Goal: Transaction & Acquisition: Purchase product/service

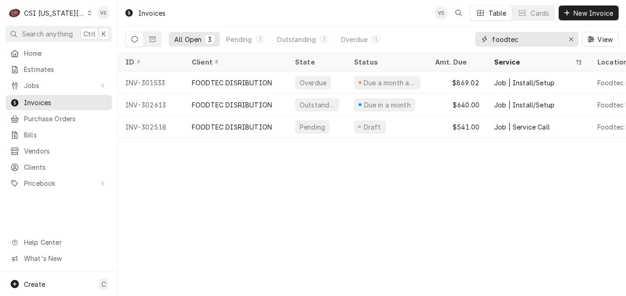
drag, startPoint x: 527, startPoint y: 41, endPoint x: 444, endPoint y: 41, distance: 83.4
click at [450, 41] on div "All Open 3 Pending 1 Outstanding 1 Overdue 1 foodtec View" at bounding box center [371, 39] width 493 height 26
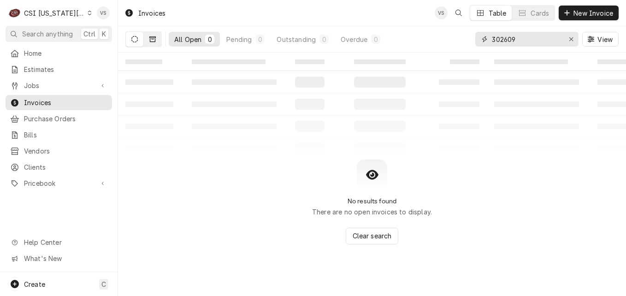
type input "302609"
click at [151, 41] on icon "Dynamic Content Wrapper" at bounding box center [152, 39] width 6 height 6
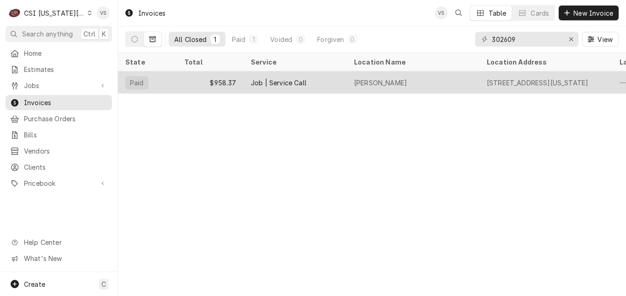
click at [222, 82] on div "$958.37" at bounding box center [210, 82] width 66 height 22
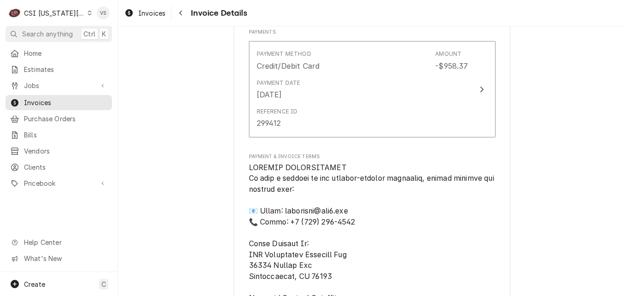
scroll to position [1336, 0]
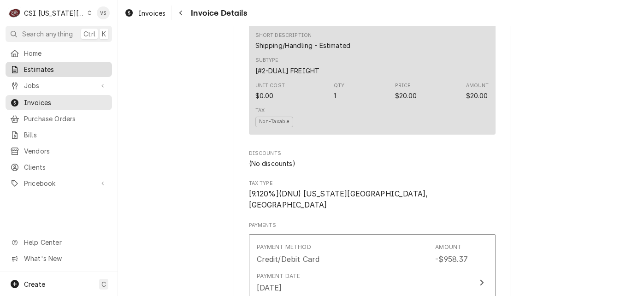
click at [39, 68] on span "Estimates" at bounding box center [65, 69] width 83 height 10
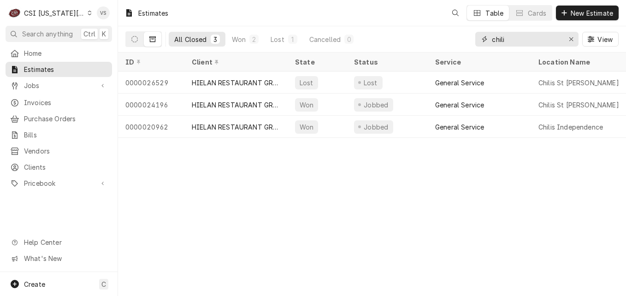
drag, startPoint x: 509, startPoint y: 41, endPoint x: 465, endPoint y: 43, distance: 43.8
click at [466, 45] on div "All Closed 3 Won 2 Lost 1 Cancelled 0 chili View" at bounding box center [371, 39] width 493 height 26
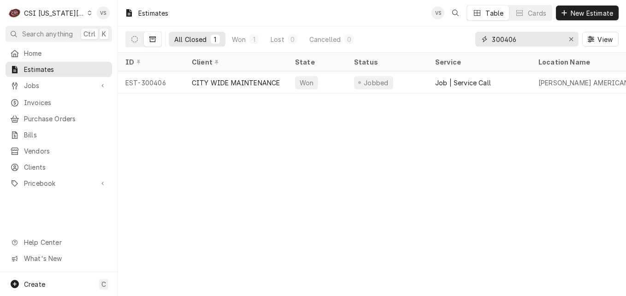
type input "300406"
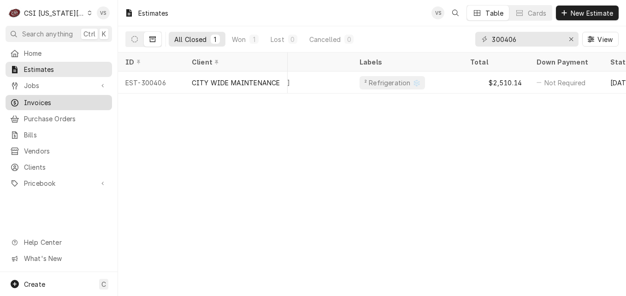
click at [53, 105] on div "Invoices" at bounding box center [58, 103] width 103 height 12
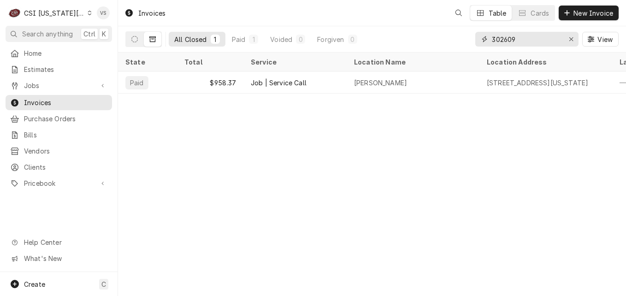
click at [518, 38] on input "302609" at bounding box center [525, 39] width 69 height 15
click at [504, 41] on input "302609" at bounding box center [525, 39] width 69 height 15
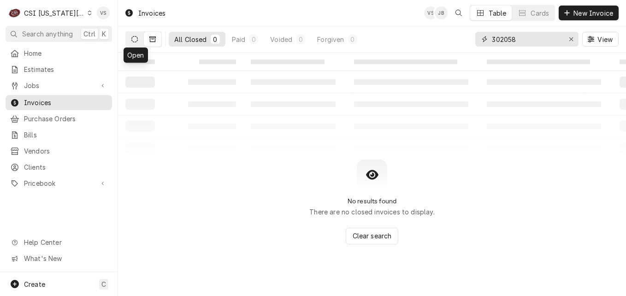
type input "302058"
click at [132, 40] on icon "Dynamic Content Wrapper" at bounding box center [134, 39] width 6 height 6
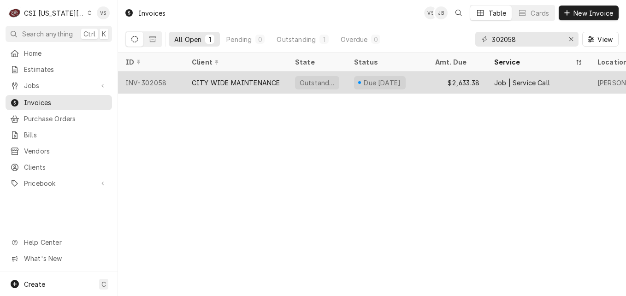
click at [212, 80] on div "CITY WIDE MAINTENANCE" at bounding box center [236, 83] width 88 height 10
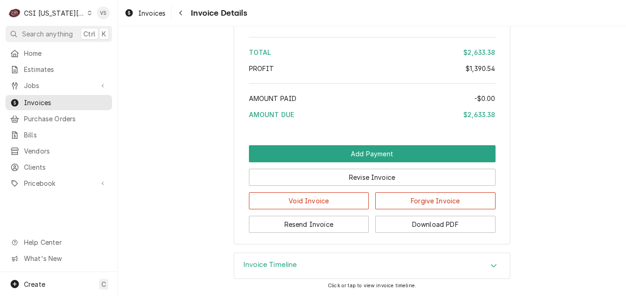
scroll to position [2541, 0]
click at [490, 267] on icon "Accordion Header" at bounding box center [493, 265] width 6 height 7
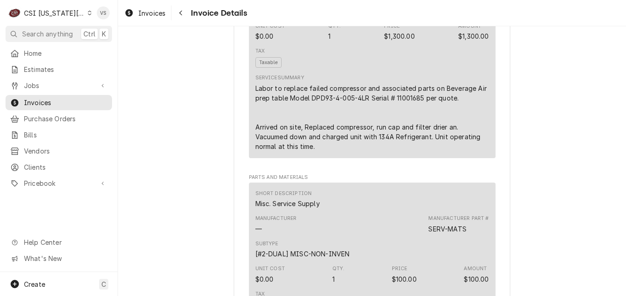
scroll to position [627, 0]
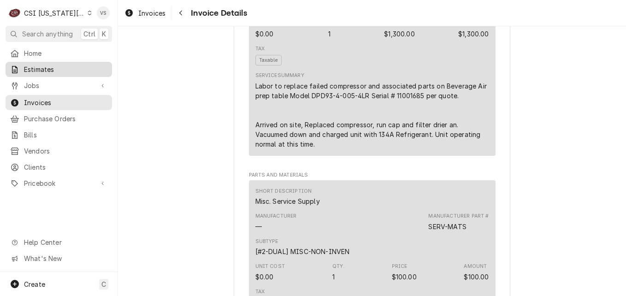
click at [35, 71] on span "Estimates" at bounding box center [65, 69] width 83 height 10
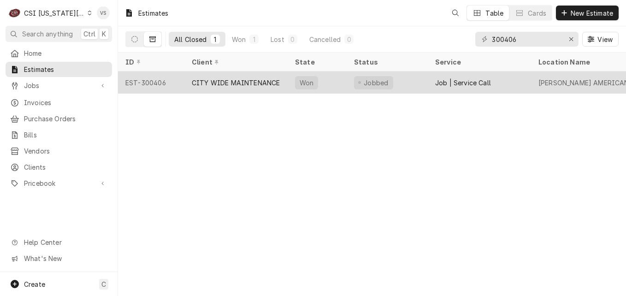
click at [240, 87] on div "CITY WIDE MAINTENANCE" at bounding box center [235, 82] width 103 height 22
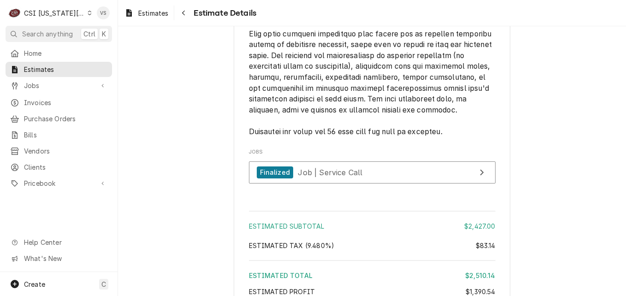
scroll to position [2435, 0]
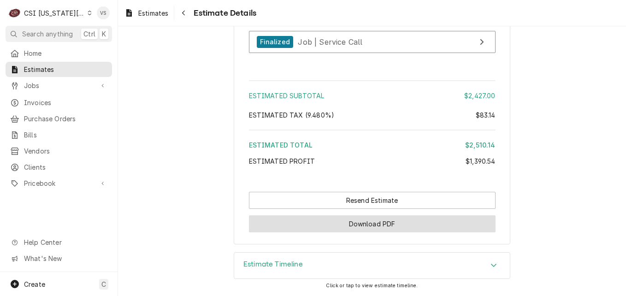
click at [385, 220] on button "Download PDF" at bounding box center [372, 223] width 246 height 17
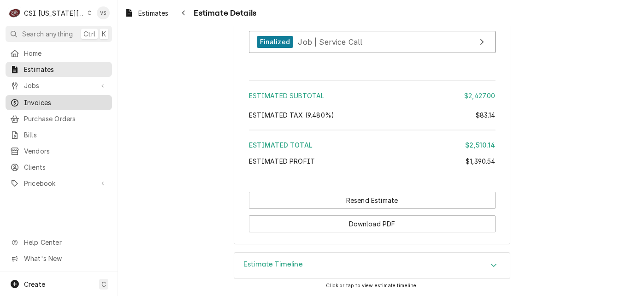
click at [38, 100] on span "Invoices" at bounding box center [65, 103] width 83 height 10
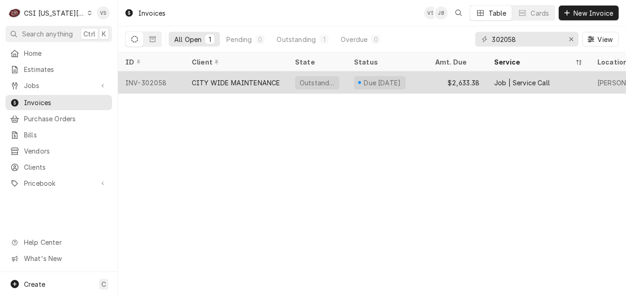
click at [268, 79] on div "CITY WIDE MAINTENANCE" at bounding box center [236, 83] width 88 height 10
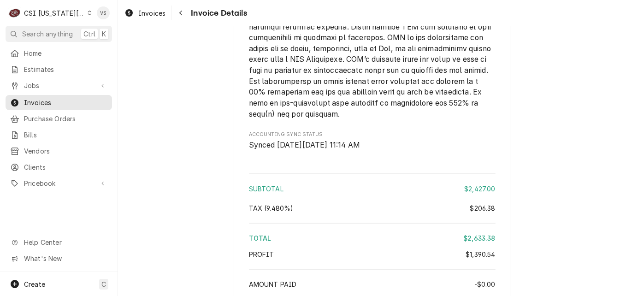
scroll to position [2349, 0]
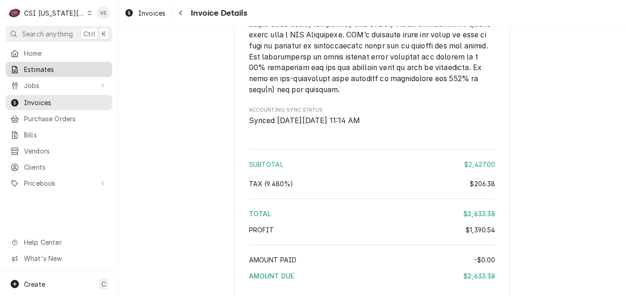
click at [53, 69] on span "Estimates" at bounding box center [65, 69] width 83 height 10
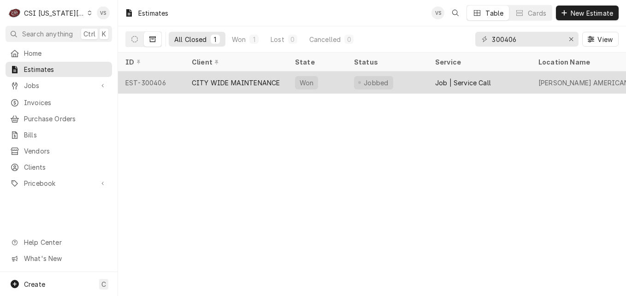
click at [229, 81] on div "CITY WIDE MAINTENANCE" at bounding box center [236, 83] width 88 height 10
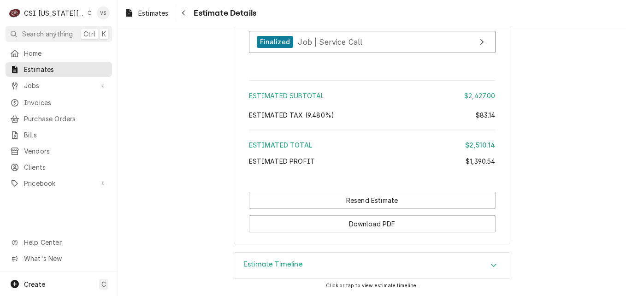
scroll to position [2435, 0]
click at [54, 100] on span "Invoices" at bounding box center [65, 103] width 83 height 10
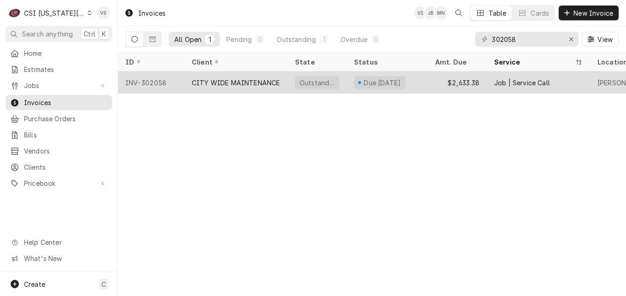
click at [263, 85] on div "CITY WIDE MAINTENANCE" at bounding box center [236, 83] width 88 height 10
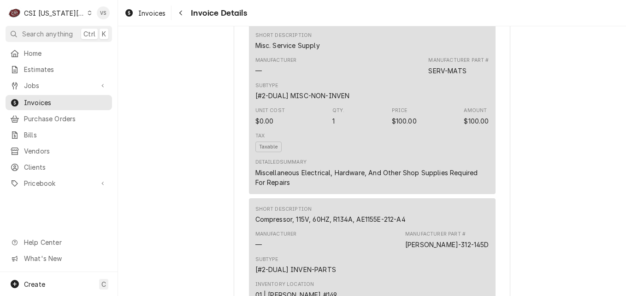
scroll to position [783, 0]
click at [88, 14] on icon "Dynamic Content Wrapper" at bounding box center [90, 13] width 4 height 5
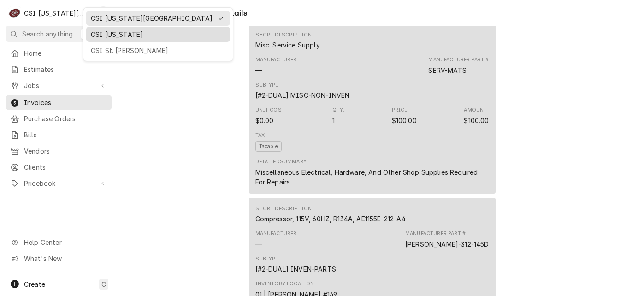
click at [93, 36] on div "CSI Kentucky" at bounding box center [158, 34] width 135 height 10
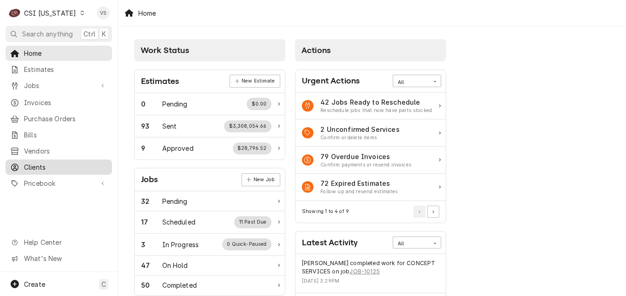
click at [29, 162] on span "Clients" at bounding box center [65, 167] width 83 height 10
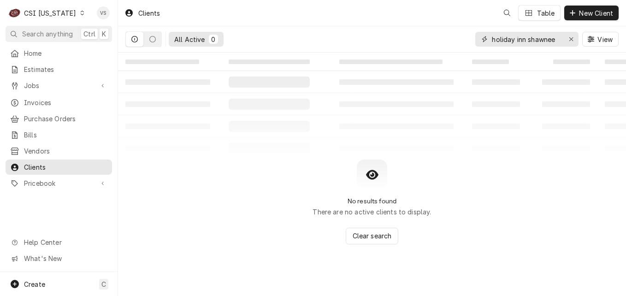
click at [493, 37] on input "holiday inn shawnee" at bounding box center [525, 39] width 69 height 15
click at [554, 39] on div "holiday inn shawnee" at bounding box center [526, 39] width 103 height 15
click at [444, 40] on div "All Active 0 holiday inn shawnee View" at bounding box center [371, 39] width 493 height 26
type input "a"
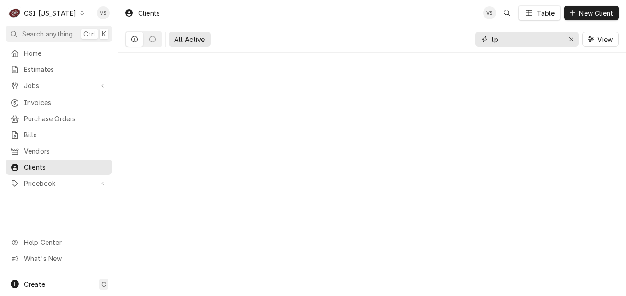
type input "l"
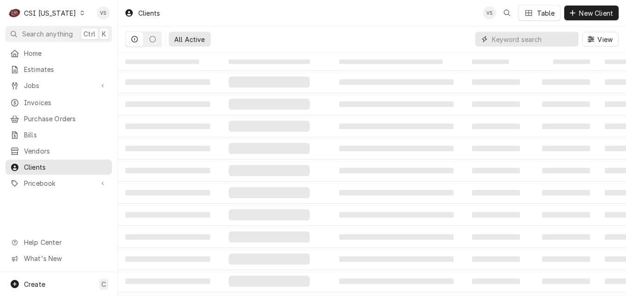
type input "a"
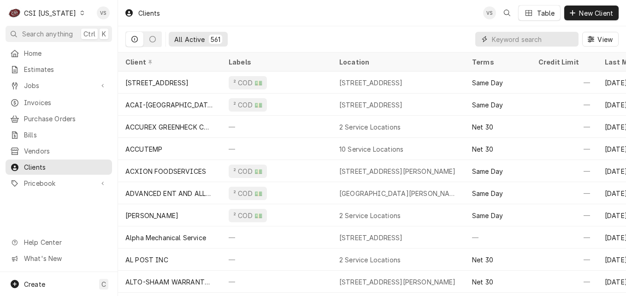
type input "l"
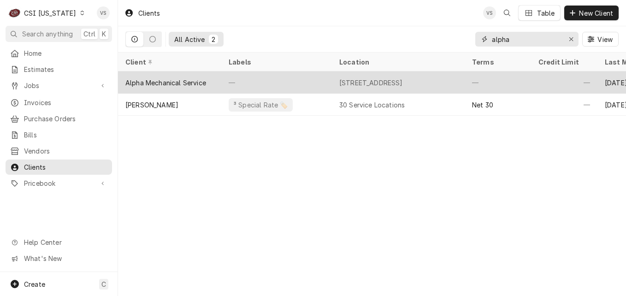
type input "alpha"
click at [159, 83] on div "Alpha Mechanical Service" at bounding box center [165, 83] width 81 height 10
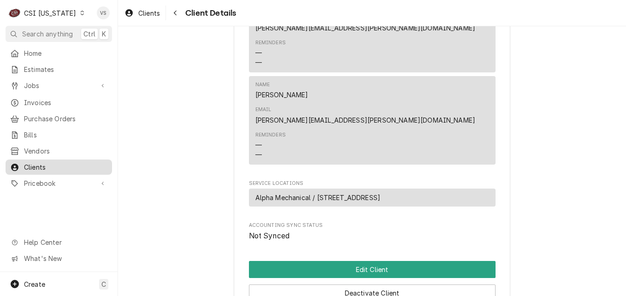
scroll to position [415, 0]
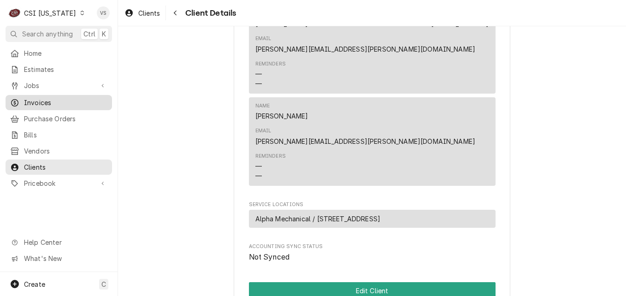
click at [47, 102] on span "Invoices" at bounding box center [65, 103] width 83 height 10
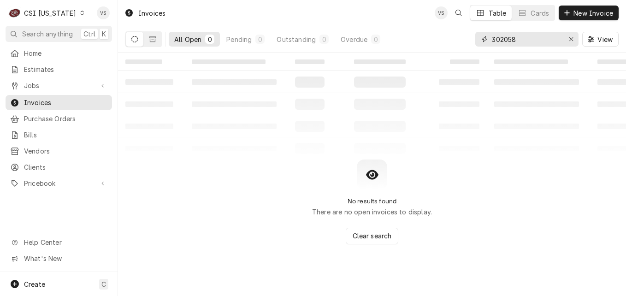
click at [521, 36] on input "302058" at bounding box center [525, 39] width 69 height 15
drag, startPoint x: 521, startPoint y: 36, endPoint x: 412, endPoint y: 63, distance: 111.8
click at [475, 41] on div "302058" at bounding box center [526, 39] width 103 height 15
type input "a"
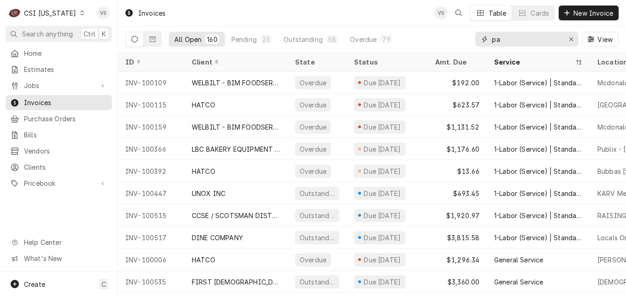
type input "p"
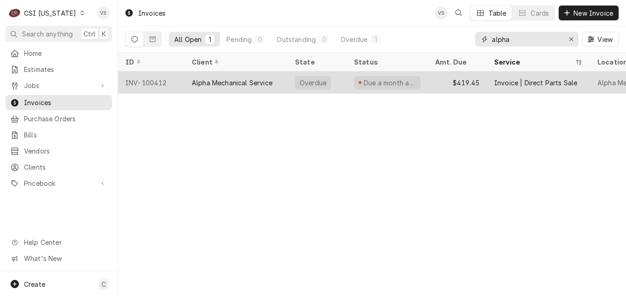
type input "alpha"
click at [197, 83] on div "Alpha Mechanical Service" at bounding box center [232, 83] width 81 height 10
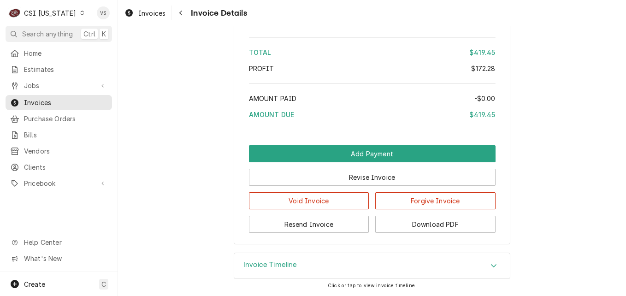
scroll to position [1523, 0]
click at [486, 266] on div "Accordion Header" at bounding box center [493, 265] width 14 height 11
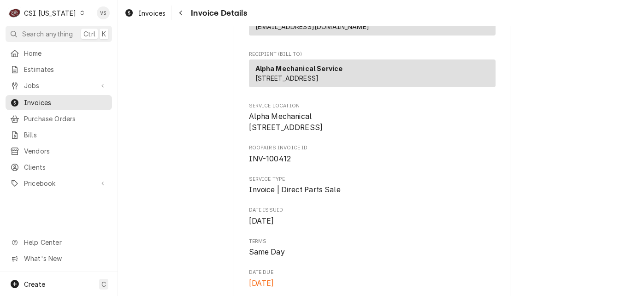
scroll to position [138, 0]
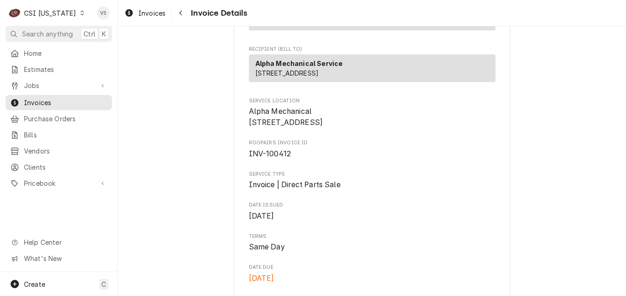
click at [80, 13] on icon "Dynamic Content Wrapper" at bounding box center [82, 13] width 4 height 5
click at [48, 68] on html "C CSI Kentucky VS Search anything Ctrl K Home Estimates Jobs Jobs Job Series In…" at bounding box center [313, 148] width 626 height 296
click at [41, 87] on span "Jobs" at bounding box center [59, 86] width 70 height 10
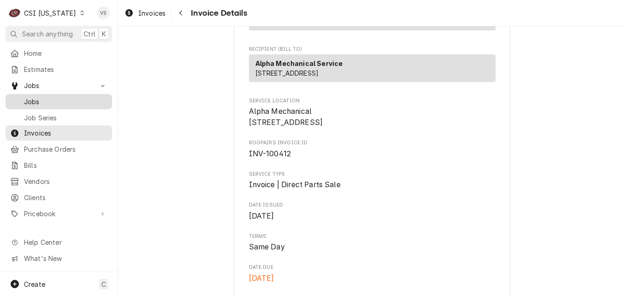
click at [42, 97] on span "Jobs" at bounding box center [65, 102] width 83 height 10
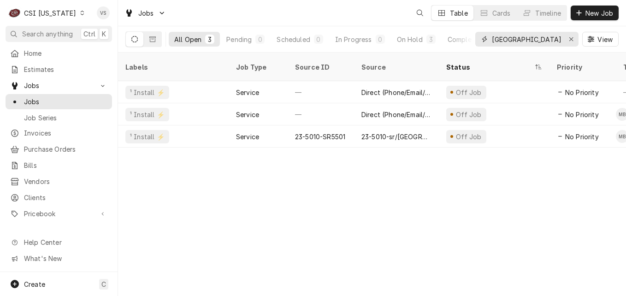
drag, startPoint x: 534, startPoint y: 40, endPoint x: 484, endPoint y: 41, distance: 50.2
click at [484, 41] on div "[GEOGRAPHIC_DATA]" at bounding box center [526, 39] width 103 height 15
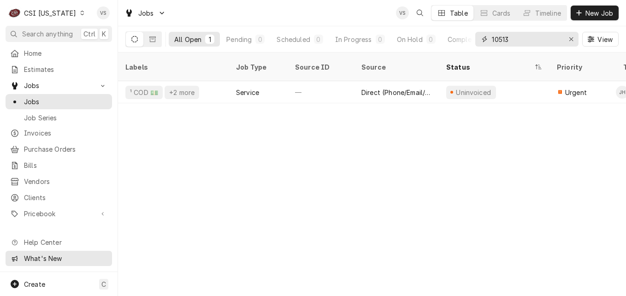
type input "10513"
click at [80, 14] on icon "Dynamic Content Wrapper" at bounding box center [82, 13] width 4 height 5
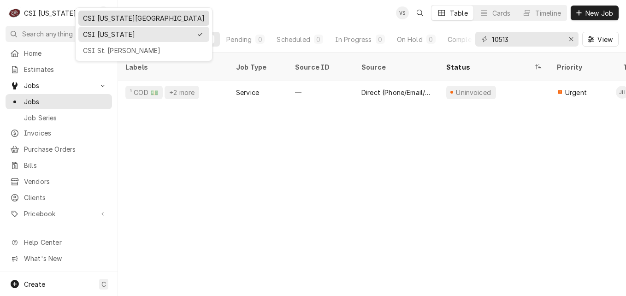
click at [94, 24] on div "CSI [US_STATE][GEOGRAPHIC_DATA]" at bounding box center [143, 18] width 131 height 15
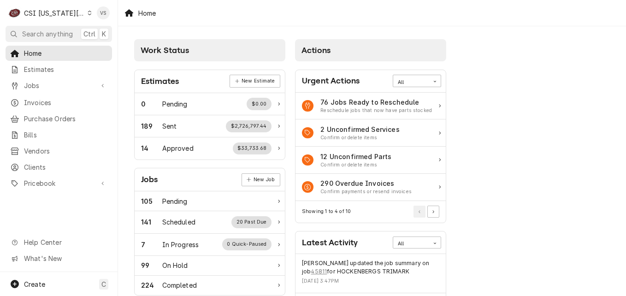
click at [88, 14] on div "Dynamic Content Wrapper" at bounding box center [90, 13] width 4 height 6
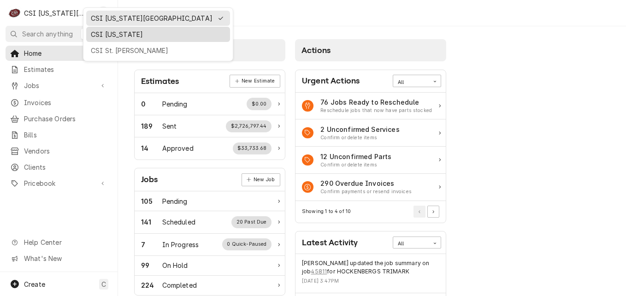
click at [110, 36] on div "CSI [US_STATE]" at bounding box center [158, 34] width 135 height 10
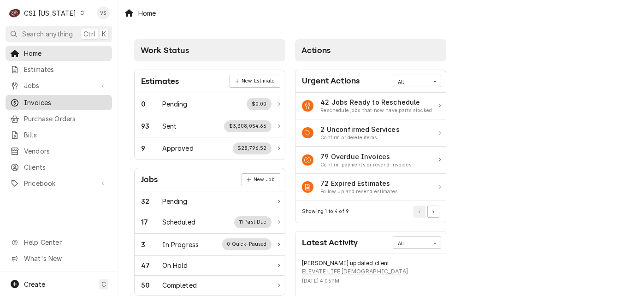
click at [30, 103] on span "Invoices" at bounding box center [65, 103] width 83 height 10
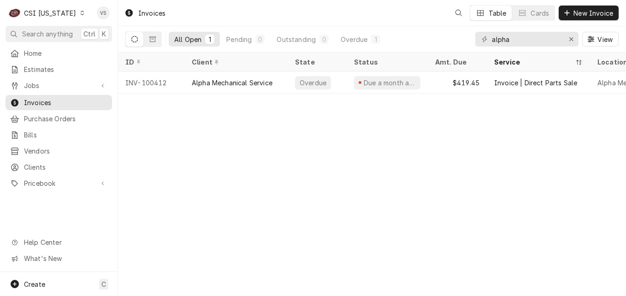
click at [34, 98] on span "Invoices" at bounding box center [65, 103] width 83 height 10
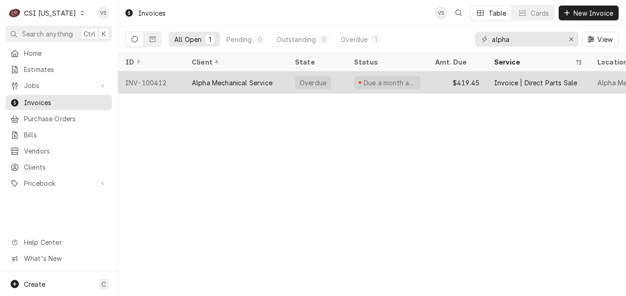
click at [225, 79] on div "Alpha Mechanical Service" at bounding box center [232, 83] width 81 height 10
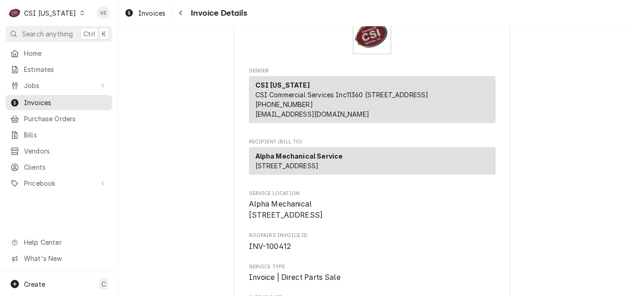
scroll to position [46, 0]
click at [80, 13] on icon "Dynamic Content Wrapper" at bounding box center [82, 13] width 4 height 5
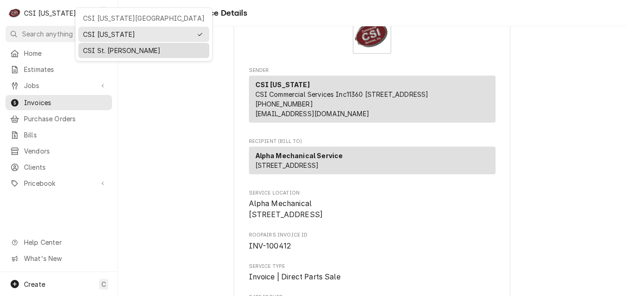
click at [95, 46] on div "CSI St. [PERSON_NAME]" at bounding box center [144, 51] width 122 height 10
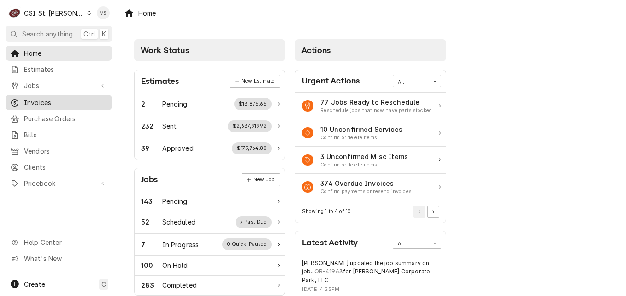
click at [50, 100] on span "Invoices" at bounding box center [65, 103] width 83 height 10
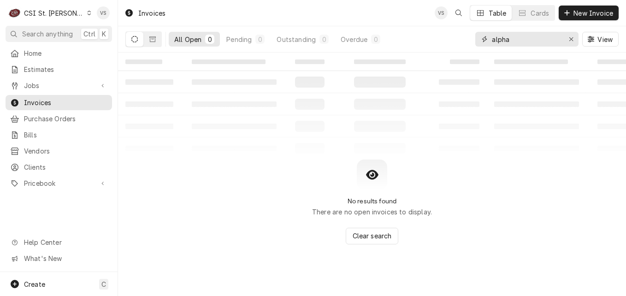
drag, startPoint x: 516, startPoint y: 37, endPoint x: 485, endPoint y: 41, distance: 32.1
click at [485, 41] on div "alpha" at bounding box center [526, 39] width 103 height 15
type input "4"
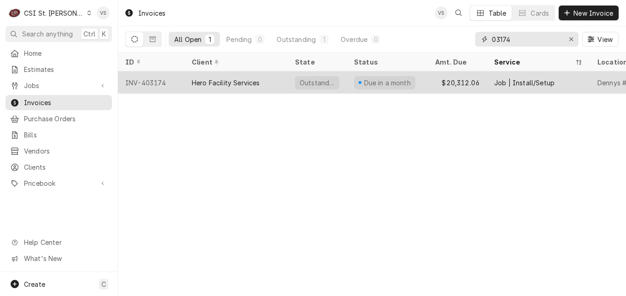
type input "03174"
click at [270, 81] on div "Hero Facility Services" at bounding box center [235, 82] width 103 height 22
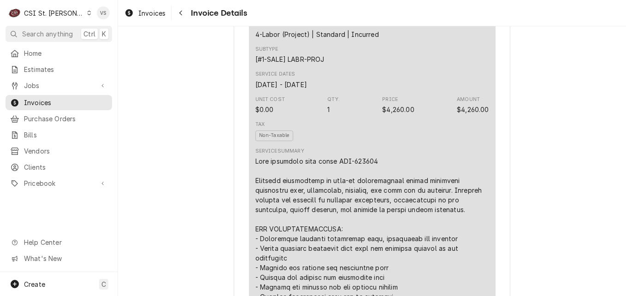
scroll to position [230, 0]
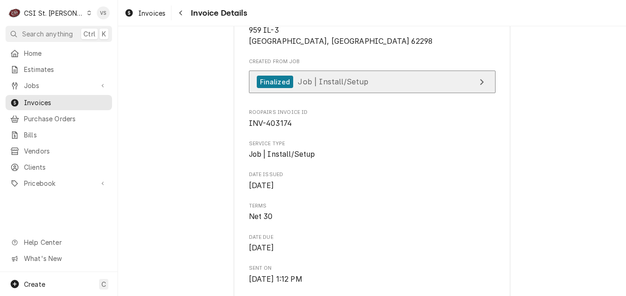
click at [346, 86] on span "Job | Install/Setup" at bounding box center [333, 81] width 70 height 9
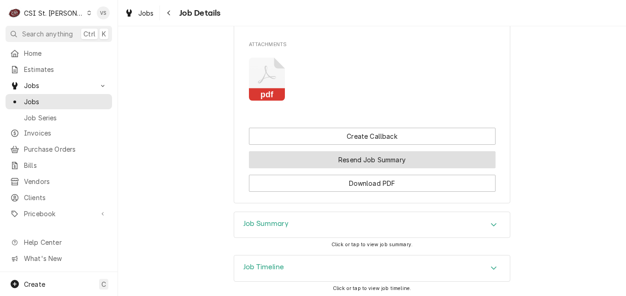
scroll to position [1699, 0]
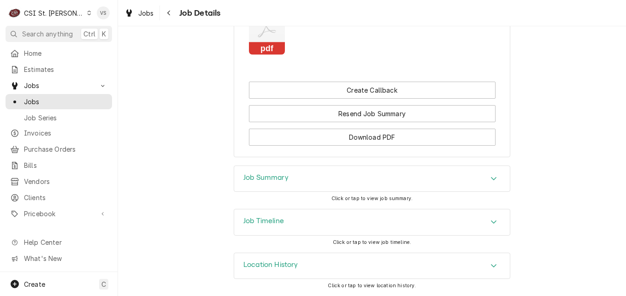
click at [282, 176] on h3 "Job Summary" at bounding box center [265, 177] width 45 height 9
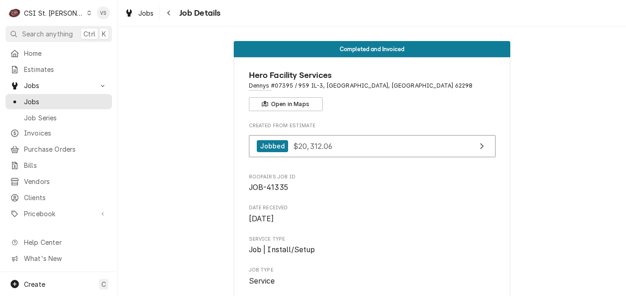
scroll to position [0, 0]
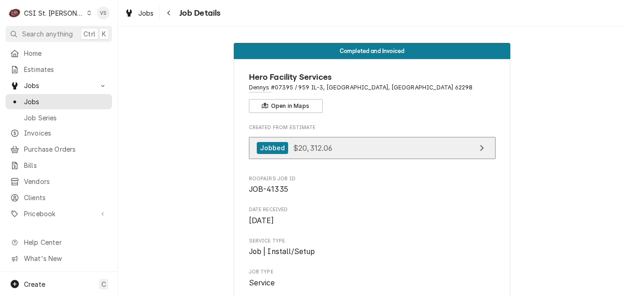
click at [304, 149] on span "$20,312.06" at bounding box center [313, 147] width 40 height 9
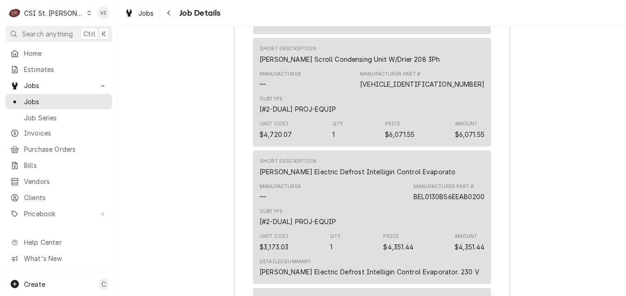
scroll to position [3580, 0]
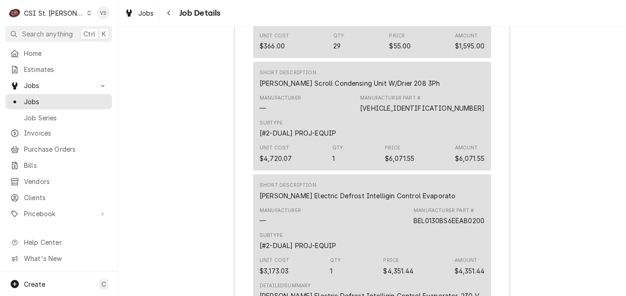
click at [87, 13] on icon "Dynamic Content Wrapper" at bounding box center [89, 13] width 4 height 5
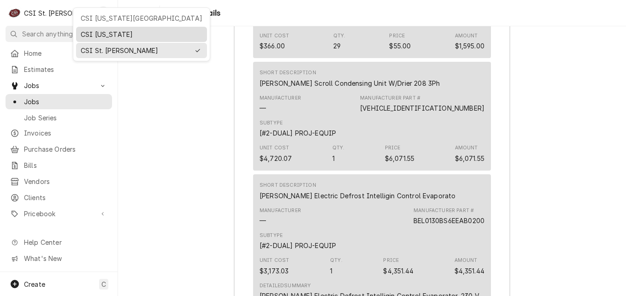
click at [98, 34] on div "CSI Kentucky" at bounding box center [142, 34] width 122 height 10
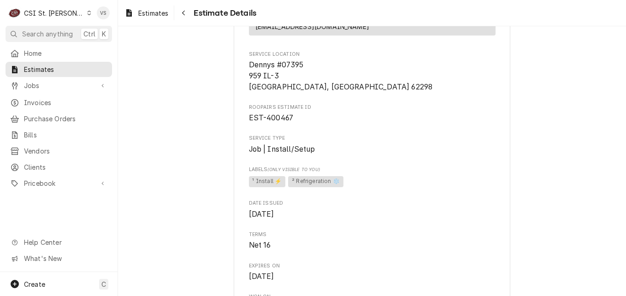
scroll to position [230, 0]
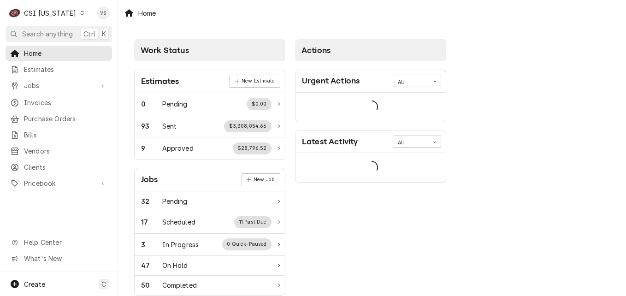
click at [42, 100] on span "Invoices" at bounding box center [65, 103] width 83 height 10
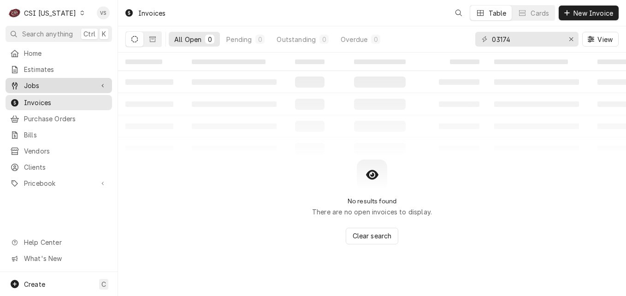
click at [42, 84] on span "Jobs" at bounding box center [59, 86] width 70 height 10
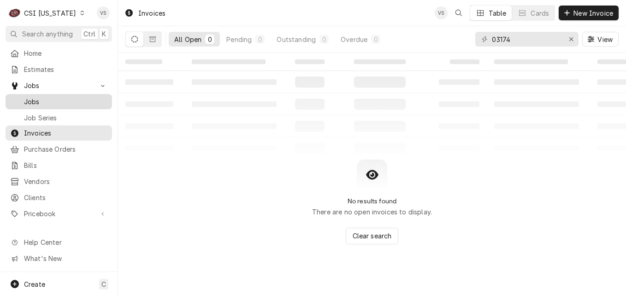
click at [43, 97] on span "Jobs" at bounding box center [65, 102] width 83 height 10
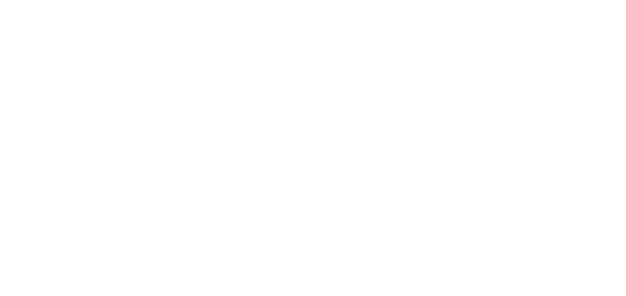
click at [461, 43] on html at bounding box center [313, 148] width 626 height 296
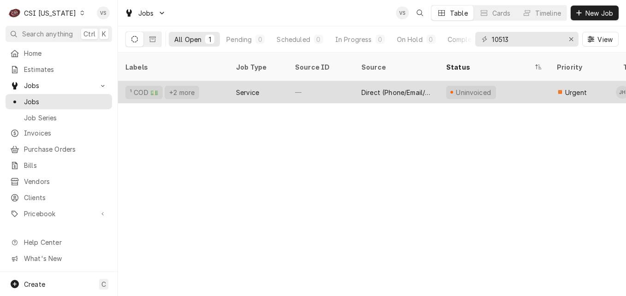
click at [252, 88] on div "Service" at bounding box center [247, 93] width 23 height 10
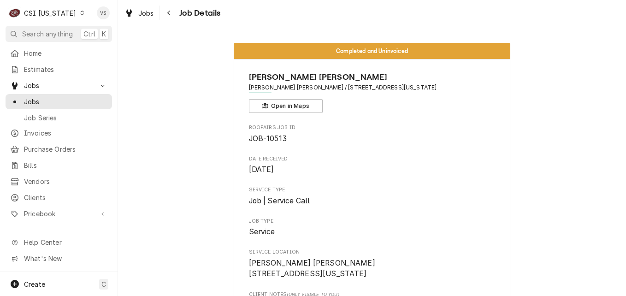
scroll to position [184, 0]
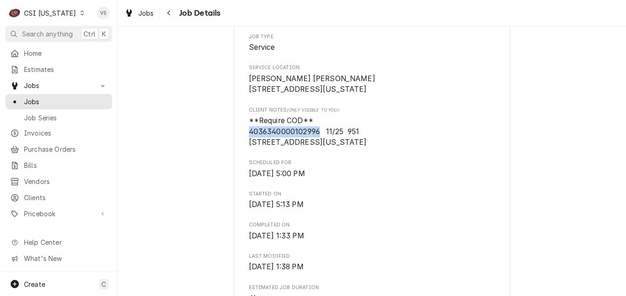
drag, startPoint x: 315, startPoint y: 141, endPoint x: 243, endPoint y: 138, distance: 71.9
drag, startPoint x: 243, startPoint y: 138, endPoint x: 257, endPoint y: 144, distance: 14.9
copy span "[CREDIT_CARD_NUMBER]"
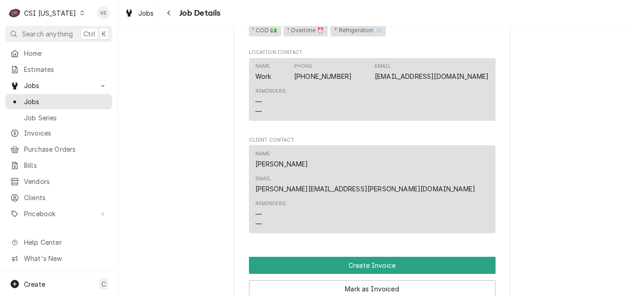
scroll to position [783, 0]
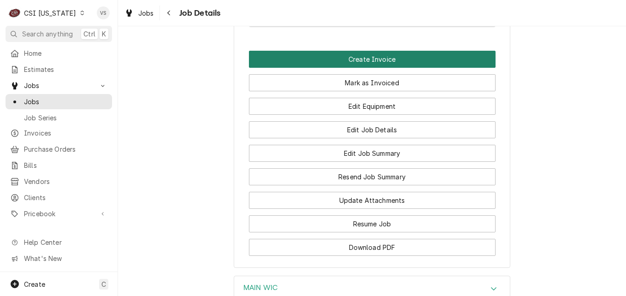
click at [345, 51] on button "Create Invoice" at bounding box center [372, 59] width 246 height 17
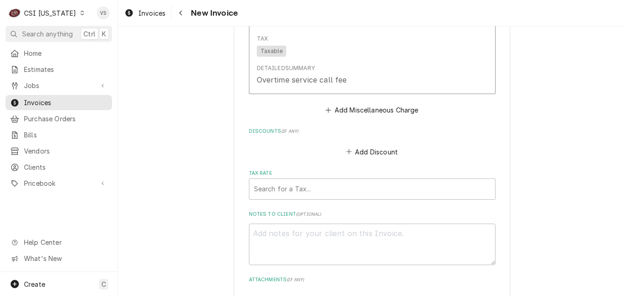
scroll to position [3086, 0]
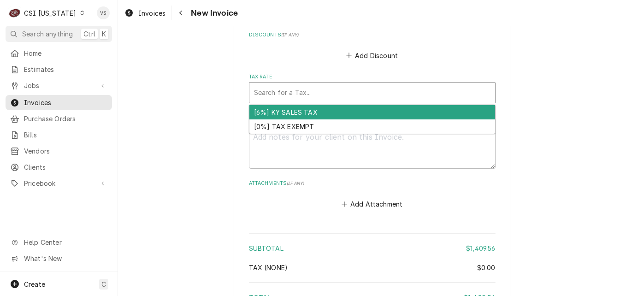
click at [261, 93] on div "Tax Rate" at bounding box center [372, 92] width 236 height 17
click at [277, 112] on div "[6%] KY SALES TAX" at bounding box center [372, 112] width 246 height 14
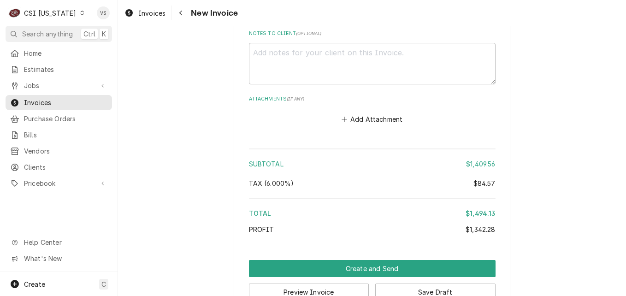
scroll to position [3211, 0]
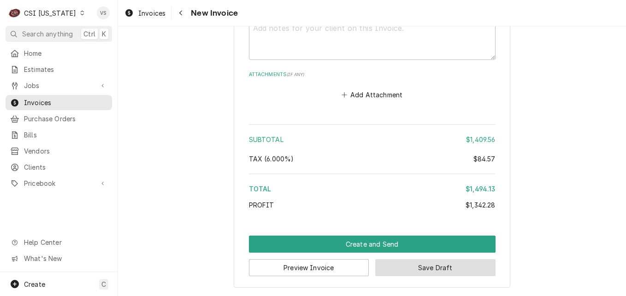
click at [399, 270] on button "Save Draft" at bounding box center [435, 267] width 120 height 17
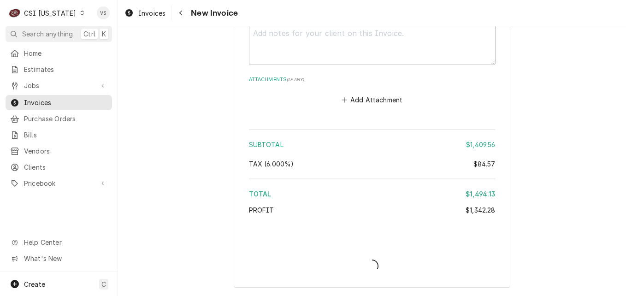
type textarea "x"
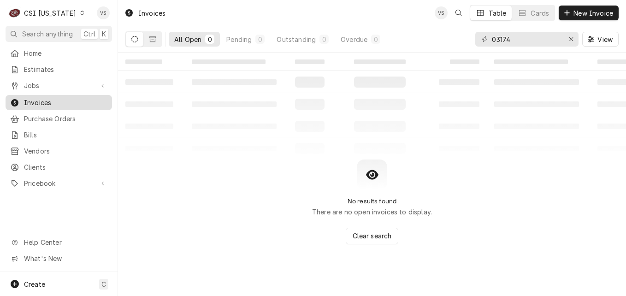
click at [55, 101] on span "Invoices" at bounding box center [65, 103] width 83 height 10
click at [477, 40] on div "03174" at bounding box center [526, 39] width 103 height 15
click at [501, 38] on input "1000593" at bounding box center [525, 39] width 69 height 15
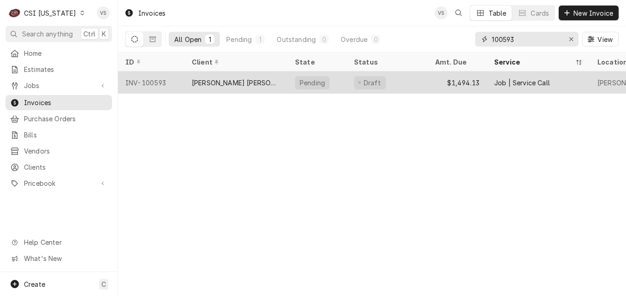
type input "100593"
click at [172, 82] on div "INV-100593" at bounding box center [151, 82] width 66 height 22
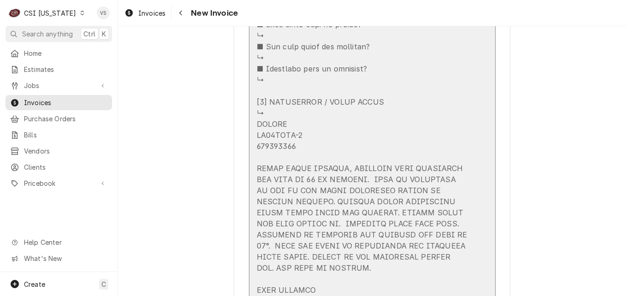
scroll to position [1889, 0]
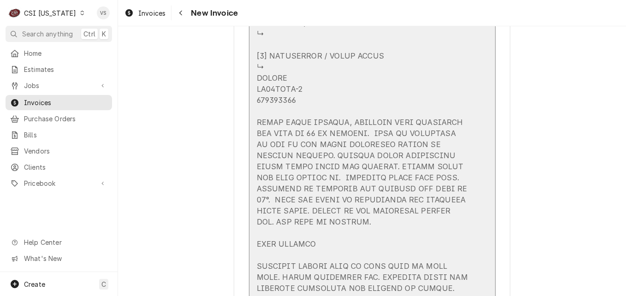
drag, startPoint x: 252, startPoint y: 76, endPoint x: 296, endPoint y: 109, distance: 54.7
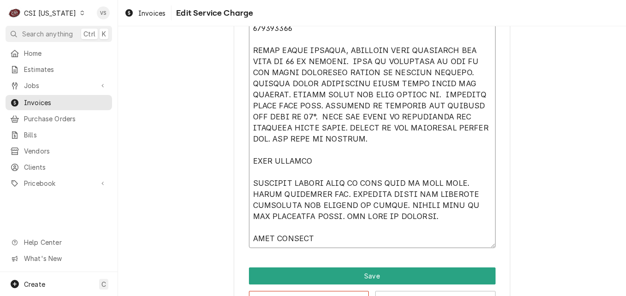
scroll to position [1163, 0]
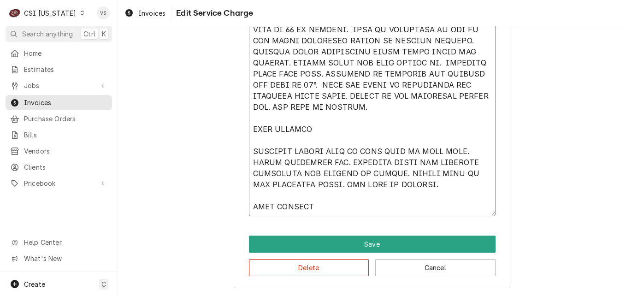
drag, startPoint x: 248, startPoint y: 156, endPoint x: 311, endPoint y: 196, distance: 74.1
click at [305, 268] on button "Delete" at bounding box center [309, 267] width 120 height 17
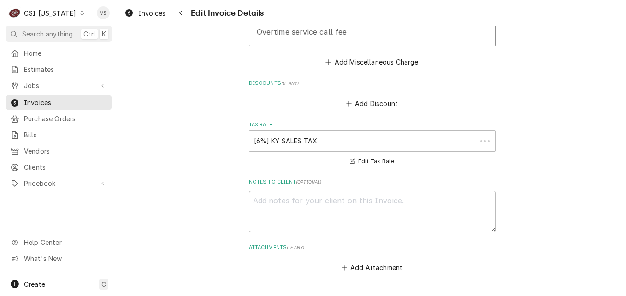
scroll to position [2021, 0]
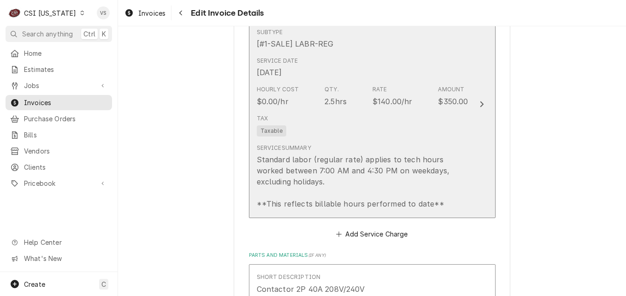
click at [331, 140] on div "Service Summary Standard labor (regular rate) applies to tech hours worked betw…" at bounding box center [362, 176] width 211 height 73
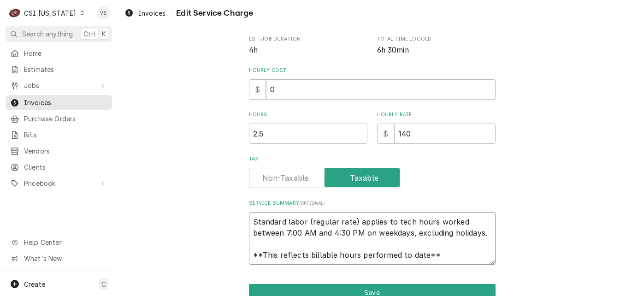
scroll to position [11, 0]
drag, startPoint x: 251, startPoint y: 222, endPoint x: 439, endPoint y: 254, distance: 190.7
click at [442, 254] on textarea "Standard labor (regular rate) applies to tech hours worked between 7:00 AM and …" at bounding box center [372, 238] width 246 height 53
paste textarea "KOLPAK PC69MZOP-2 410255869 FOUND TSTAT CALLING, SOLENOID COIL ENERGIZED BOX TE…"
type textarea "x"
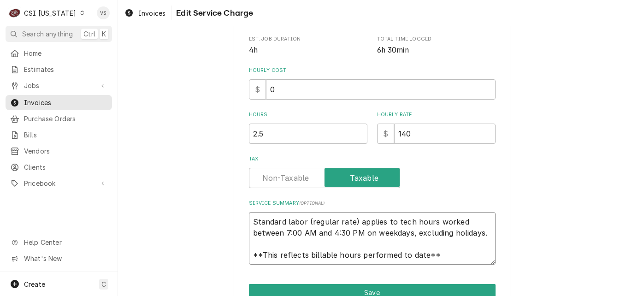
type textarea "KOLPAK PC69MZOP-2 410255869 FOUND TSTAT CALLING, SOLENOID COIL ENERGIZED BOX TE…"
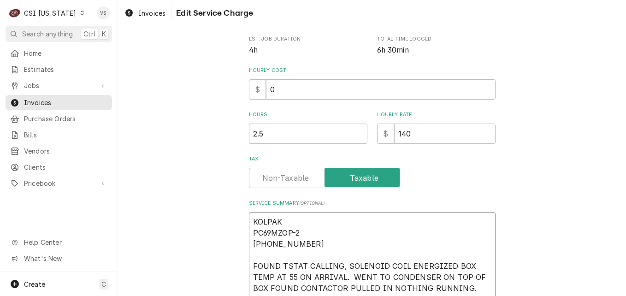
scroll to position [0, 0]
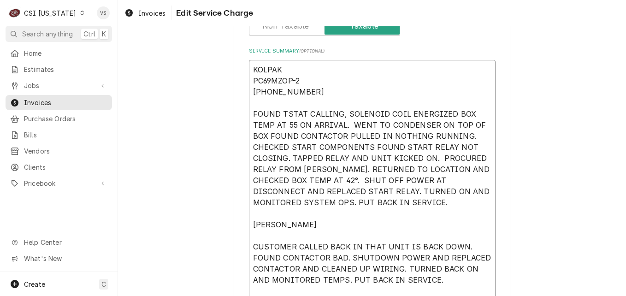
click at [249, 79] on textarea "KOLPAK PC69MZOP-2 410255869 FOUND TSTAT CALLING, SOLENOID COIL ENERGIZED BOX TE…" at bounding box center [372, 180] width 246 height 240
type textarea "x"
type textarea "KOLPAKPC69MZOP-2 410255869 FOUND TSTAT CALLING, SOLENOID COIL ENERGIZED BOX TEM…"
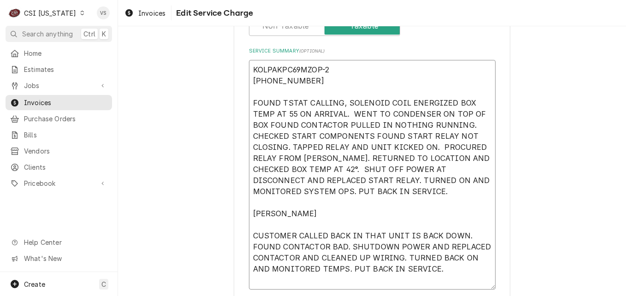
type textarea "x"
type textarea "KOLPAK PC69MZOP-2 410255869 FOUND TSTAT CALLING, SOLENOID COIL ENERGIZED BOX TE…"
type textarea "x"
type textarea "KOLPAK PC69MZOP-2 410255869 FOUND TSTAT CALLING, SOLENOID COIL ENERGIZED BOX TE…"
type textarea "x"
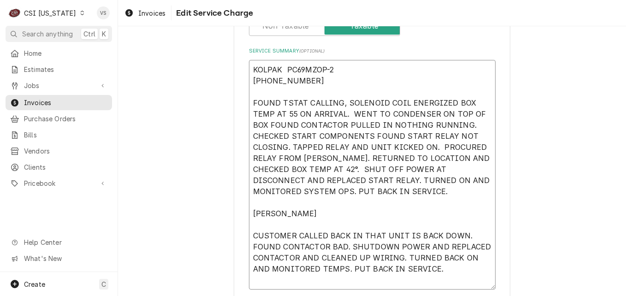
type textarea "KOLPAK PC69MZOP-2 410255869 FOUND TSTAT CALLING, SOLENOID COIL ENERGIZED BOX TE…"
type textarea "x"
type textarea "KOLPAK MPC69MZOP-2 410255869 FOUND TSTAT CALLING, SOLENOID COIL ENERGIZED BOX T…"
type textarea "x"
type textarea "KOLPAK M PC69MZOP-2 410255869 FOUND TSTAT CALLING, SOLENOID COIL ENERGIZED BOX …"
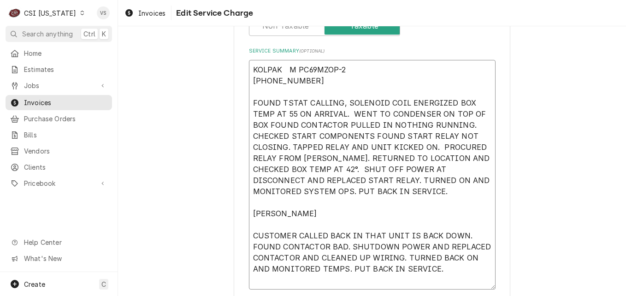
type textarea "x"
type textarea "KOLPAK M #PC69MZOP-2 410255869 FOUND TSTAT CALLING, SOLENOID COIL ENERGIZED BOX…"
click at [249, 79] on textarea "KOLPAK M #PC69MZOP-2 410255869 FOUND TSTAT CALLING, SOLENOID COIL ENERGIZED BOX…" at bounding box center [372, 174] width 246 height 229
type textarea "x"
type textarea "KOLPAK M #PC69MZOP-2410255869 FOUND TSTAT CALLING, SOLENOID COIL ENERGIZED BOX …"
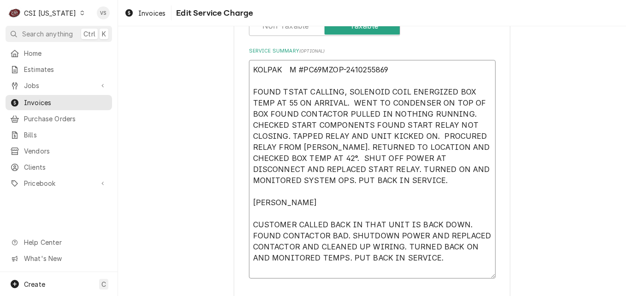
type textarea "x"
type textarea "KOLPAK M #PC69MZOP-2 410255869 FOUND TSTAT CALLING, SOLENOID COIL ENERGIZED BOX…"
type textarea "x"
type textarea "KOLPAK M #PC69MZOP-2 410255869 FOUND TSTAT CALLING, SOLENOID COIL ENERGIZED BOX…"
type textarea "x"
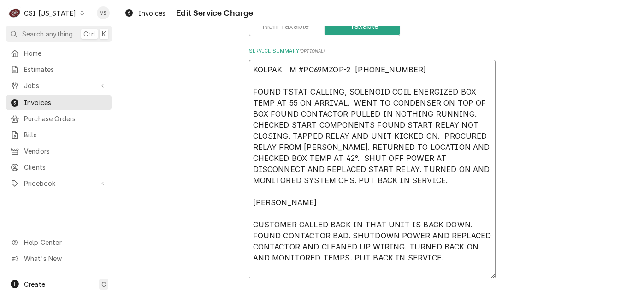
type textarea "KOLPAK M #PC69MZOP-2 410255869 FOUND TSTAT CALLING, SOLENOID COIL ENERGIZED BOX…"
type textarea "x"
type textarea "KOLPAK M #PC69MZOP-2 410255869 FOUND TSTAT CALLING, SOLENOID COIL ENERGIZED BOX…"
type textarea "x"
type textarea "KOLPAK M #PC69MZOP-2 #410255869 FOUND TSTAT CALLING, SOLENOID COIL ENERGIZED BO…"
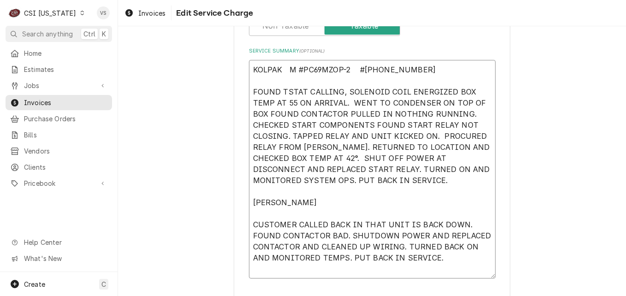
click at [262, 79] on textarea "KOLPAK M #PC69MZOP-2 #410255869 FOUND TSTAT CALLING, SOLENOID COIL ENERGIZED BO…" at bounding box center [372, 169] width 246 height 218
drag, startPoint x: 309, startPoint y: 204, endPoint x: 250, endPoint y: 201, distance: 59.5
click at [250, 201] on textarea "KOLPAK M #PC69MZOP-2 #410255869 FOUND TSTAT CALLING, SOLENOID COIL ENERGIZED BO…" at bounding box center [372, 169] width 246 height 218
type textarea "x"
type textarea "KOLPAK M #PC69MZOP-2 #410255869 FOUND TSTAT CALLING, SOLENOID COIL ENERGIZED BO…"
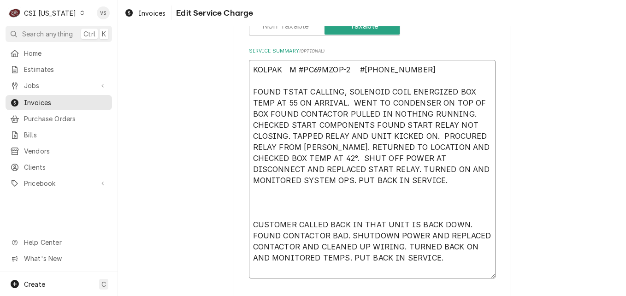
type textarea "x"
type textarea "KOLPAK M #PC69MZOP-2 #410255869 FOUND TSTAT CALLING, SOLENOID COIL ENERGIZED BO…"
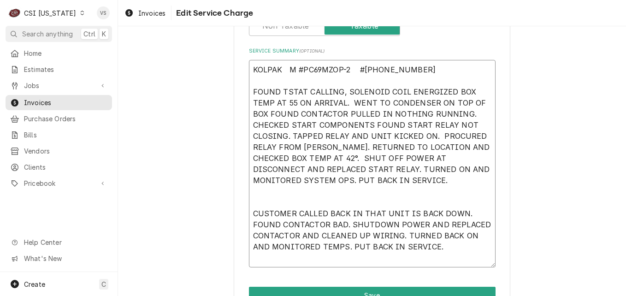
type textarea "x"
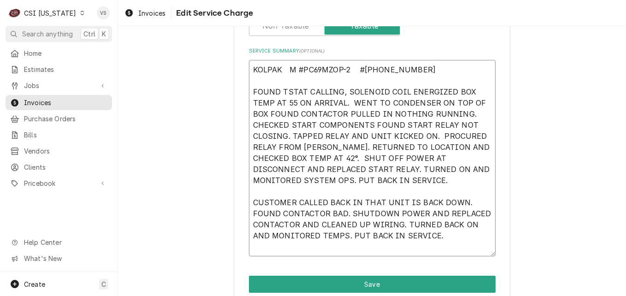
type textarea "KOLPAK M #PC69MZOP-2 #410255869 FOUND TSTAT CALLING, SOLENOID COIL ENERGIZED BO…"
click at [79, 15] on div "Dynamic Content Wrapper" at bounding box center [82, 13] width 6 height 6
click at [345, 286] on html "C CSI Kentucky VS Search anything Ctrl K Home Estimates Jobs Jobs Job Series In…" at bounding box center [313, 148] width 626 height 296
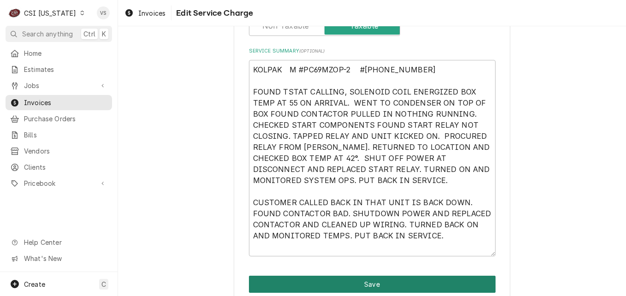
click at [345, 286] on button "Save" at bounding box center [372, 283] width 246 height 17
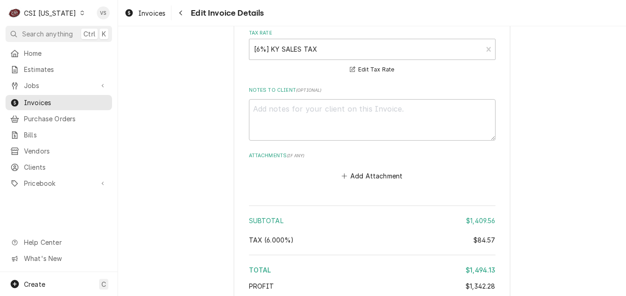
scroll to position [2272, 0]
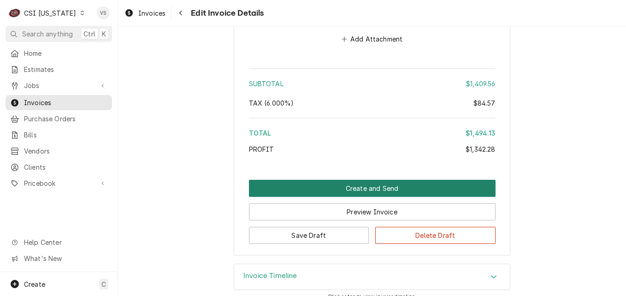
click at [318, 180] on button "Create and Send" at bounding box center [372, 188] width 246 height 17
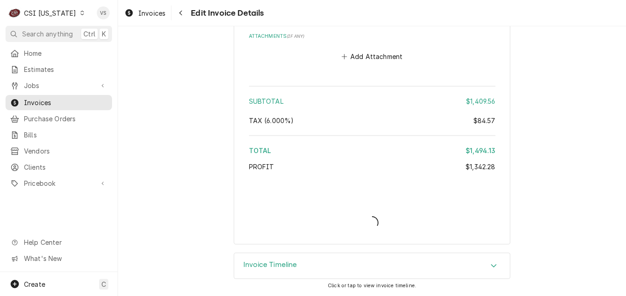
scroll to position [2243, 0]
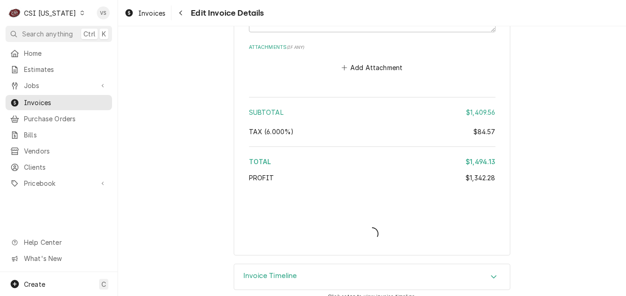
type textarea "x"
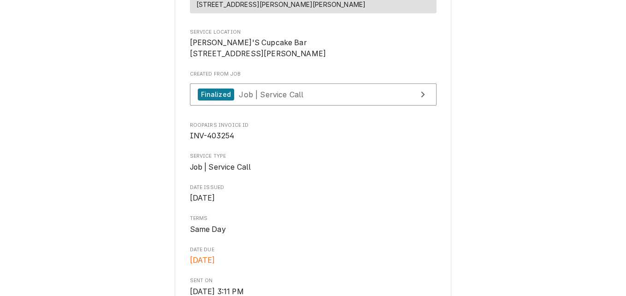
scroll to position [136, 0]
